Goal: Task Accomplishment & Management: Use online tool/utility

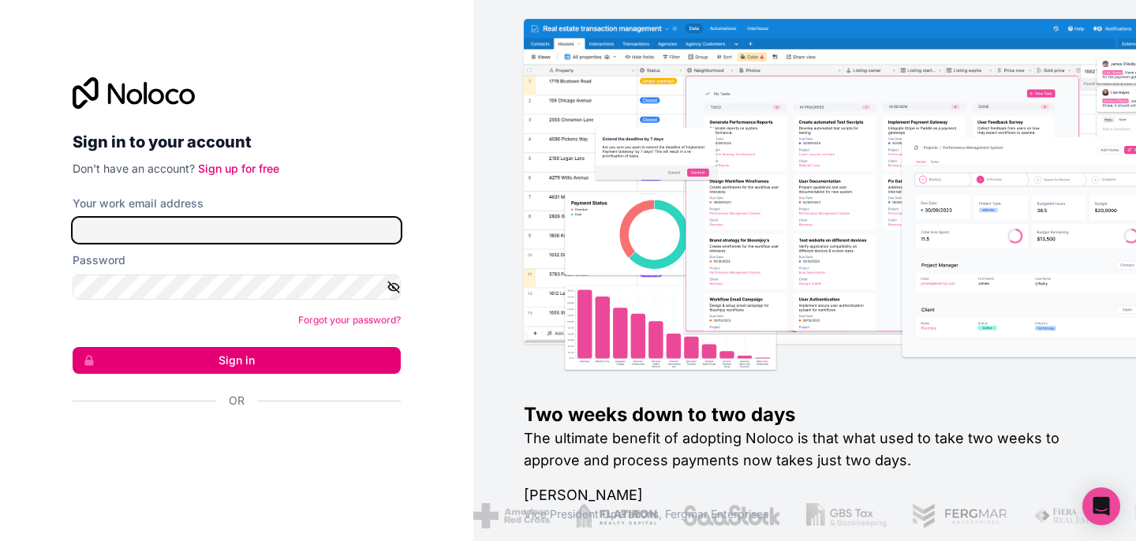
type input "[PERSON_NAME][EMAIL_ADDRESS][DOMAIN_NAME]"
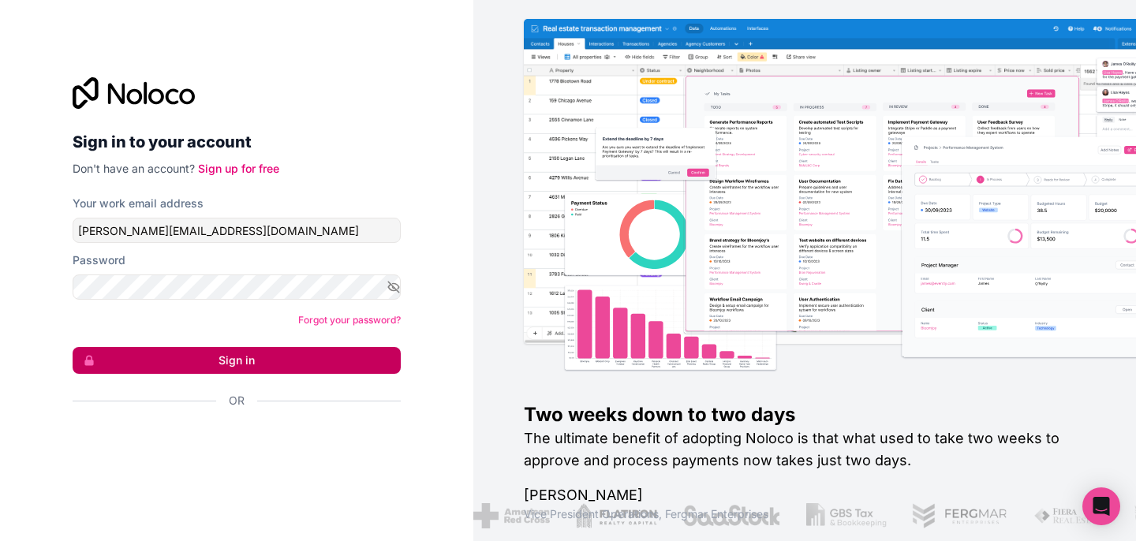
click at [345, 353] on button "Sign in" at bounding box center [237, 360] width 328 height 27
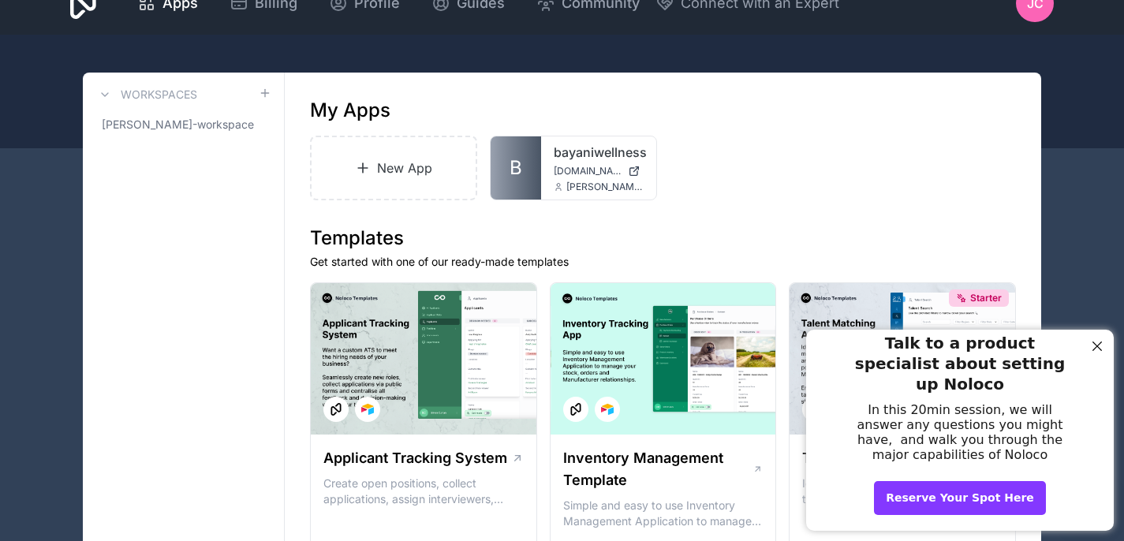
scroll to position [69, 0]
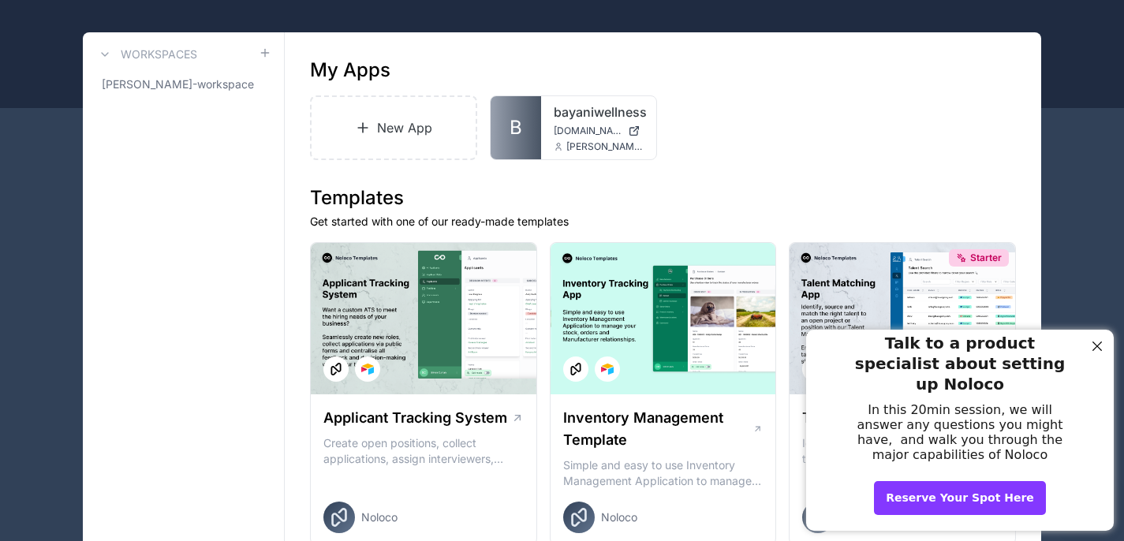
click at [1096, 354] on div "Close Step" at bounding box center [1097, 346] width 21 height 21
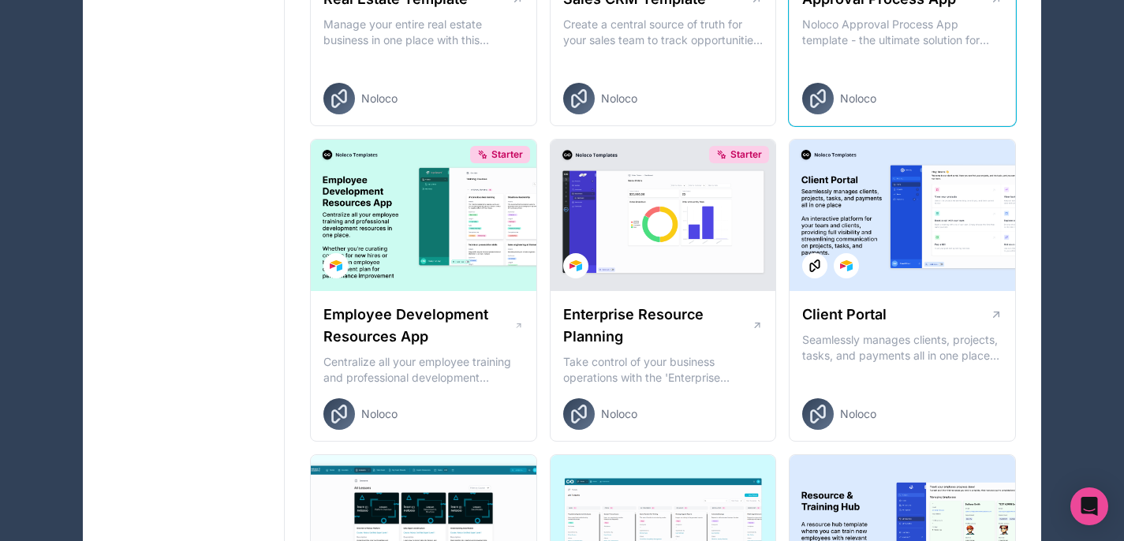
scroll to position [1217, 0]
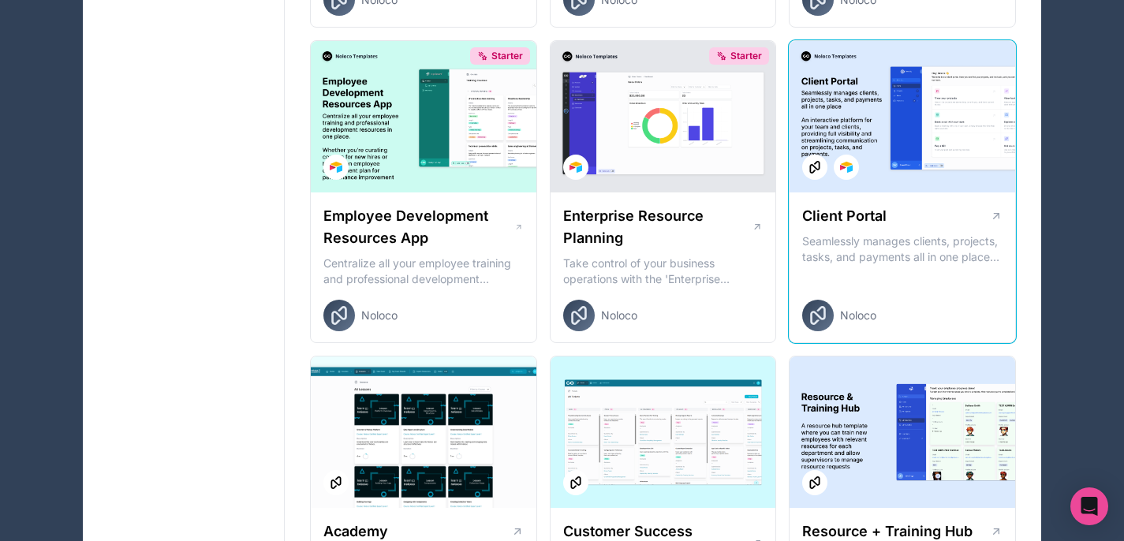
click at [897, 221] on div "Client Portal" at bounding box center [902, 216] width 200 height 22
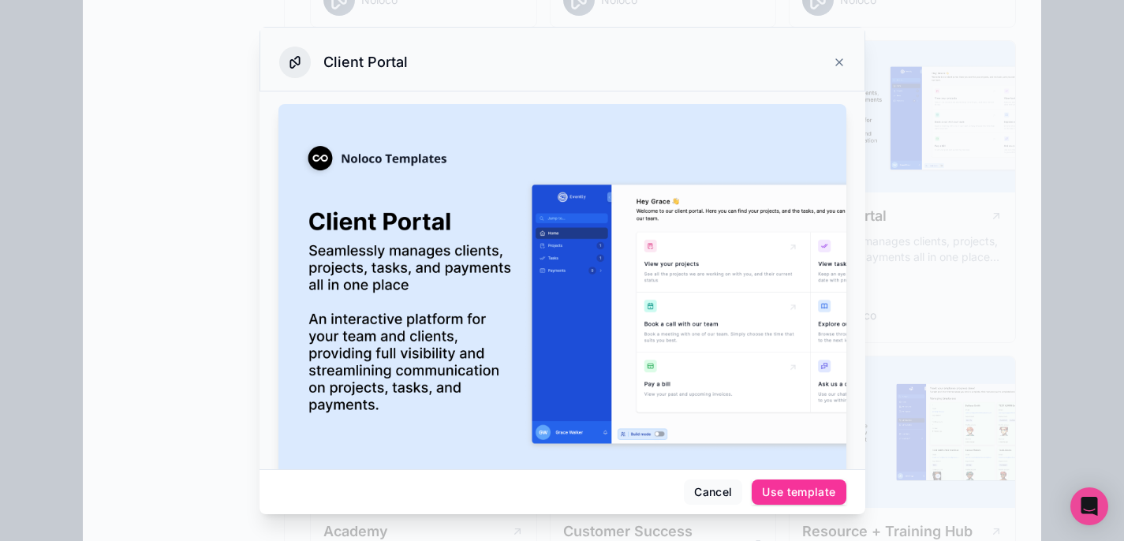
click at [776, 479] on div "Cancel Use template" at bounding box center [562, 491] width 606 height 45
click at [778, 493] on div "Use template" at bounding box center [798, 492] width 73 height 14
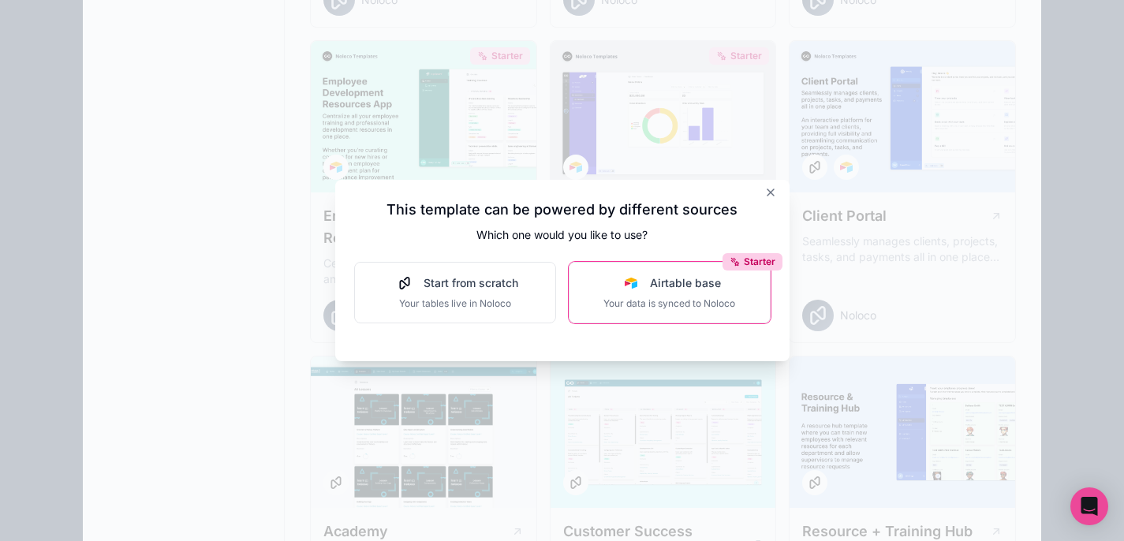
click at [653, 308] on span "Your data is synced to Noloco" at bounding box center [669, 303] width 132 height 13
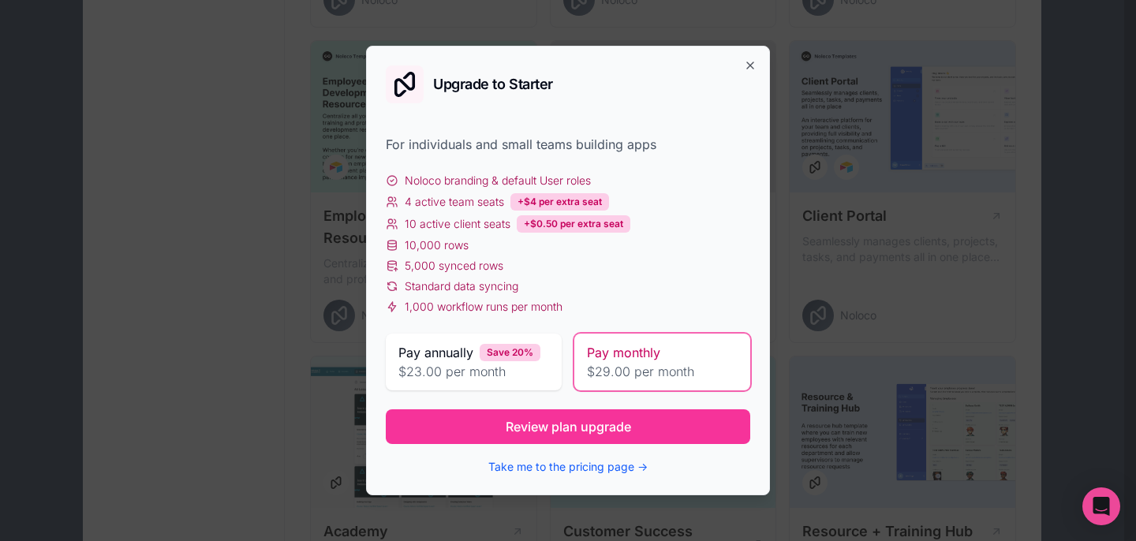
click at [763, 64] on div "Upgrade to Starter For individuals and small teams building apps Noloco brandin…" at bounding box center [568, 271] width 404 height 450
click at [753, 66] on icon "button" at bounding box center [750, 65] width 13 height 13
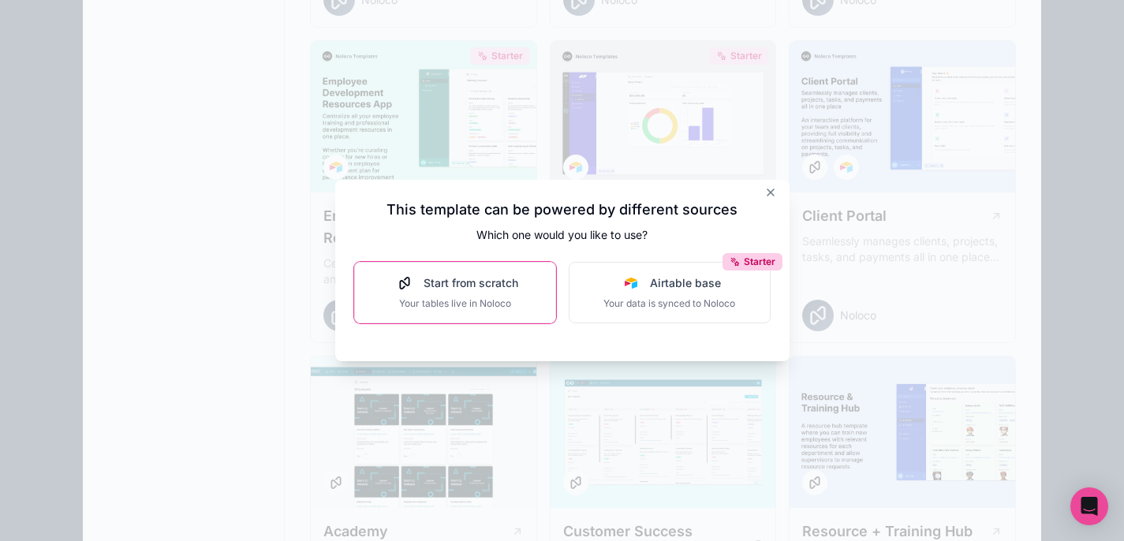
click at [427, 318] on button "Start from scratch Your tables live in Noloco" at bounding box center [455, 293] width 202 height 62
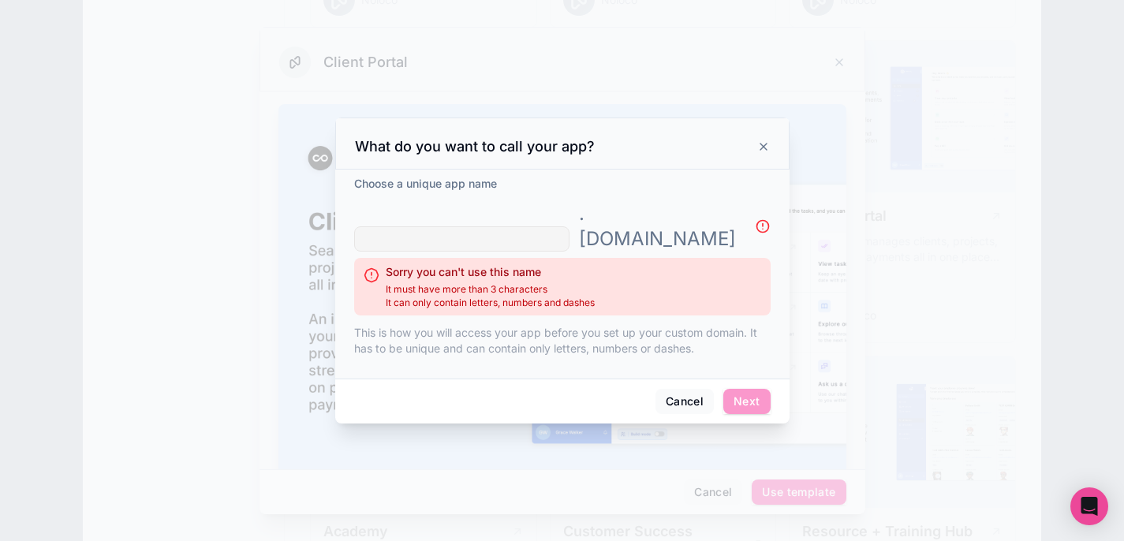
click at [444, 235] on input "text" at bounding box center [461, 238] width 215 height 25
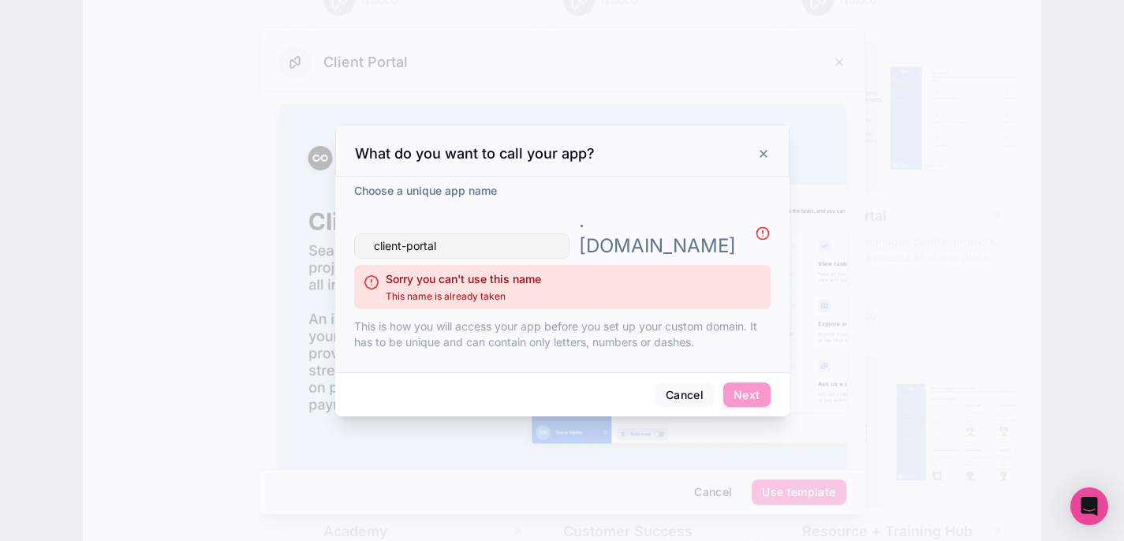
click at [470, 233] on input "client-portal" at bounding box center [461, 245] width 215 height 25
click at [472, 233] on input "client-portal" at bounding box center [461, 245] width 215 height 25
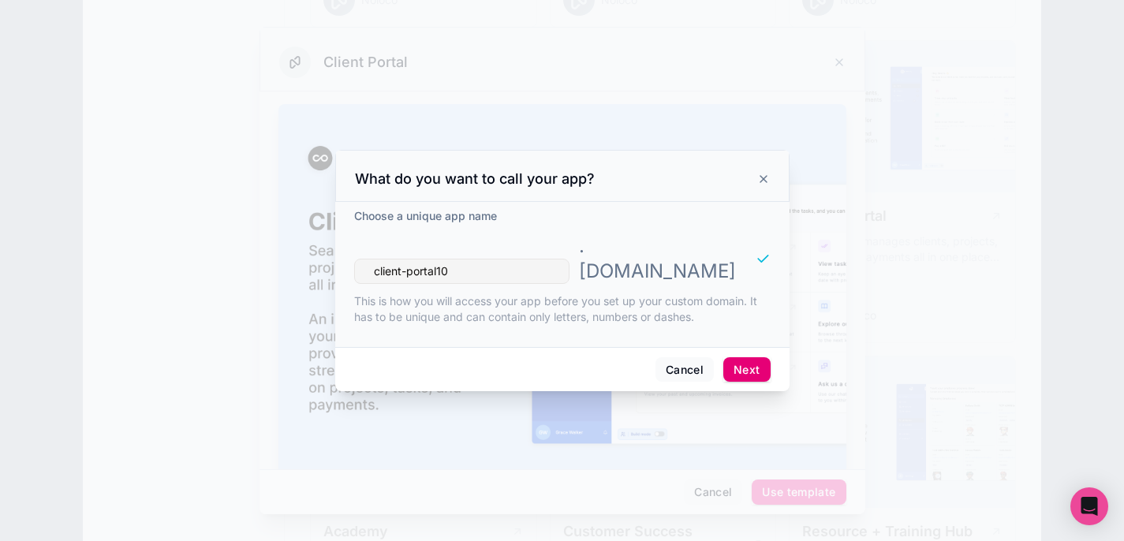
type input "client-portal10"
click at [748, 364] on button "Next" at bounding box center [746, 369] width 47 height 25
